Goal: Information Seeking & Learning: Learn about a topic

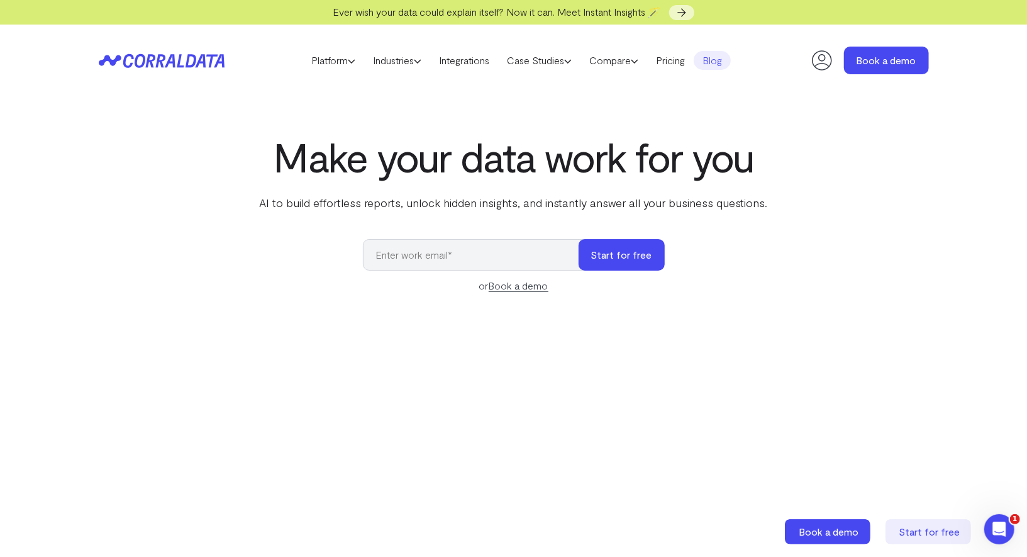
click at [712, 60] on link "Blog" at bounding box center [712, 60] width 37 height 19
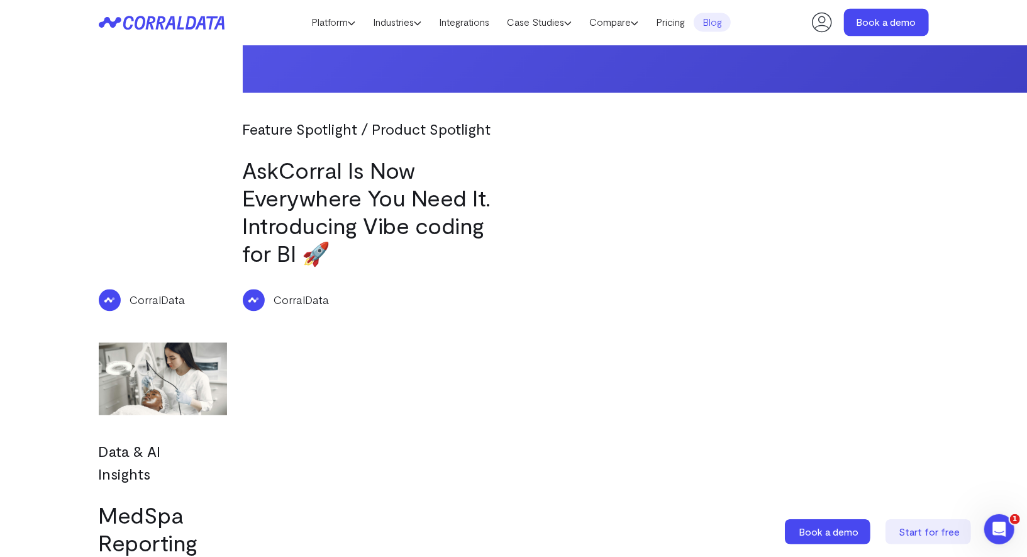
scroll to position [1527, 0]
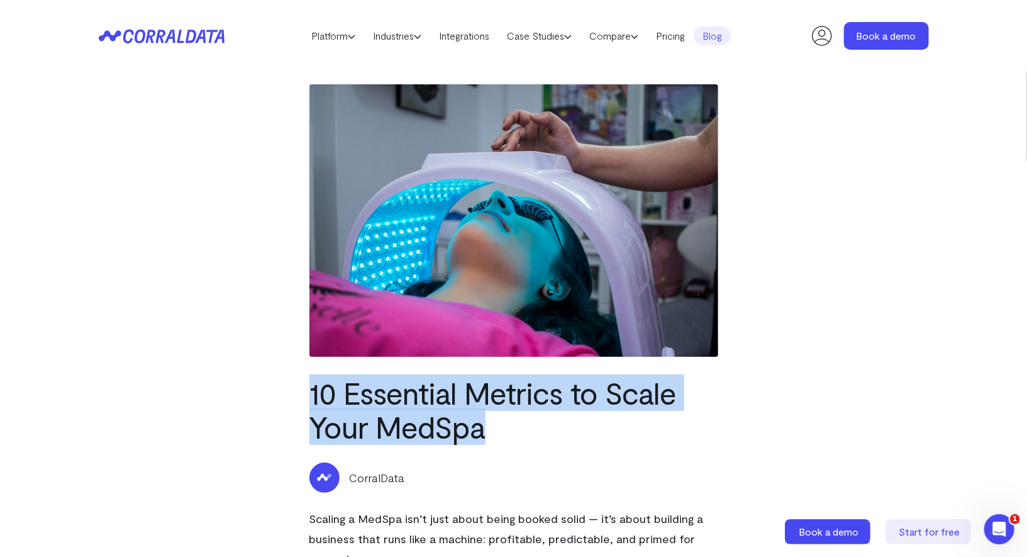
drag, startPoint x: 308, startPoint y: 381, endPoint x: 491, endPoint y: 415, distance: 186.2
copy h1 "10 Essential Metrics to Scale Your MedSpa"
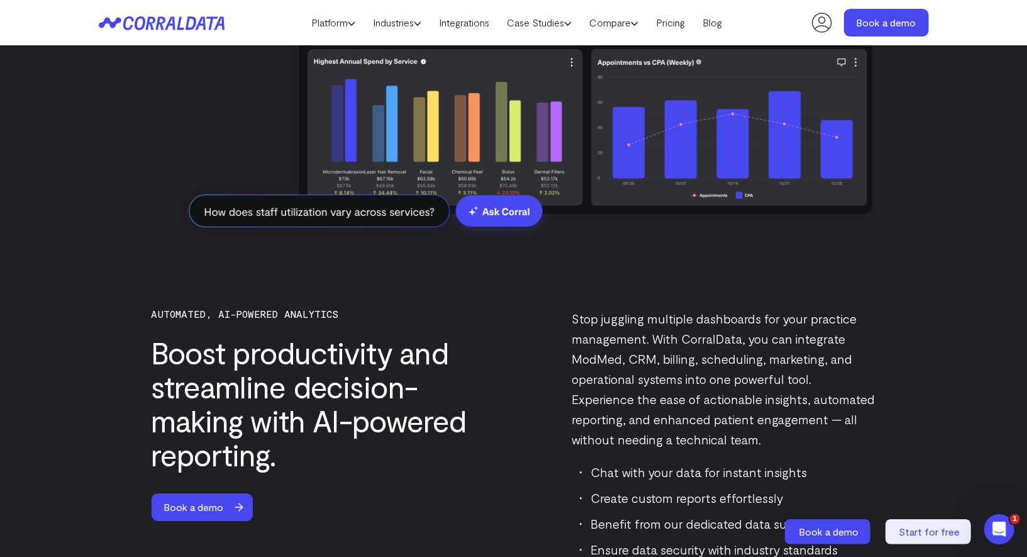
scroll to position [2706, 0]
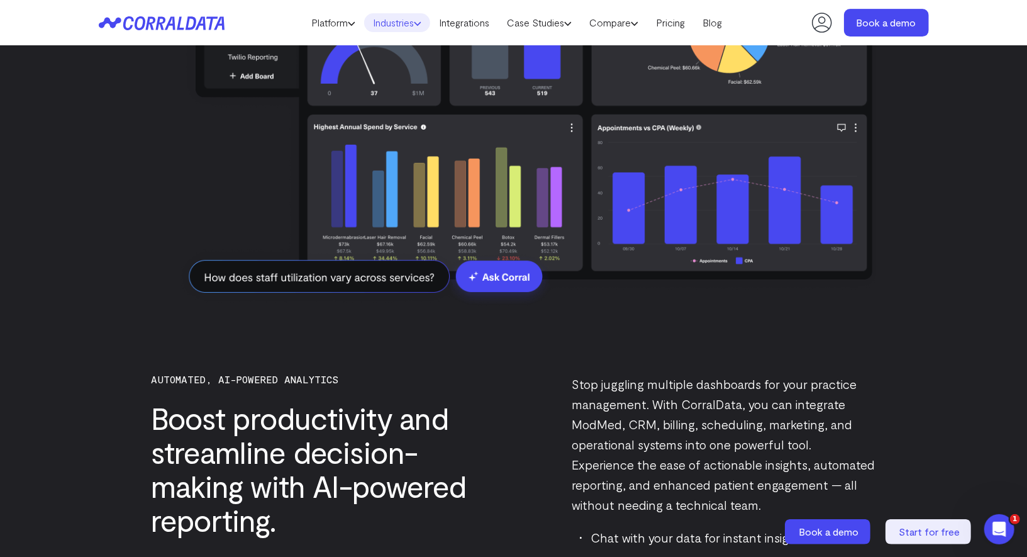
click at [394, 21] on link "Industries" at bounding box center [397, 22] width 66 height 19
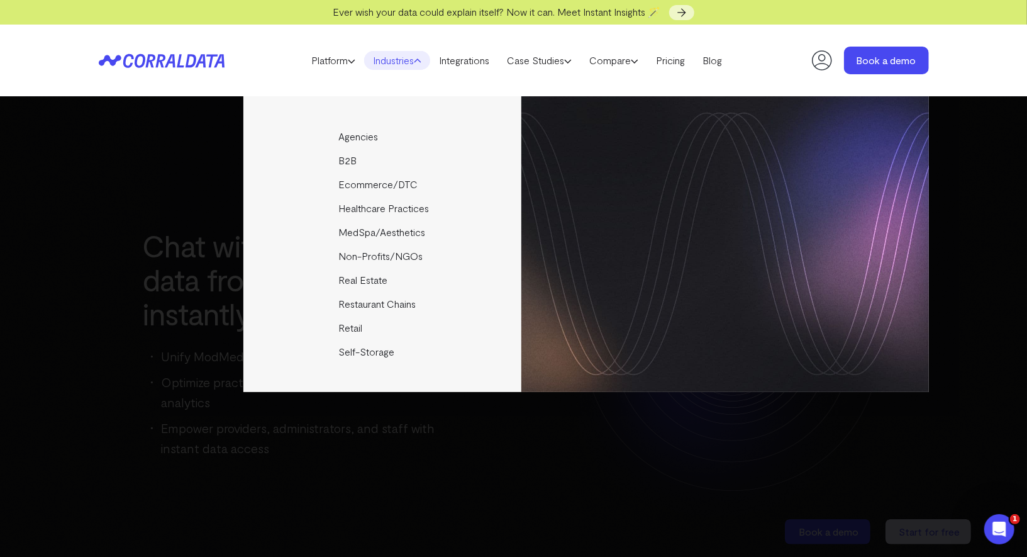
click at [366, 393] on div "Agencies Help your clients become data driven faster through seamless reporting…" at bounding box center [513, 326] width 1027 height 460
